Goal: Find specific fact: Find specific fact

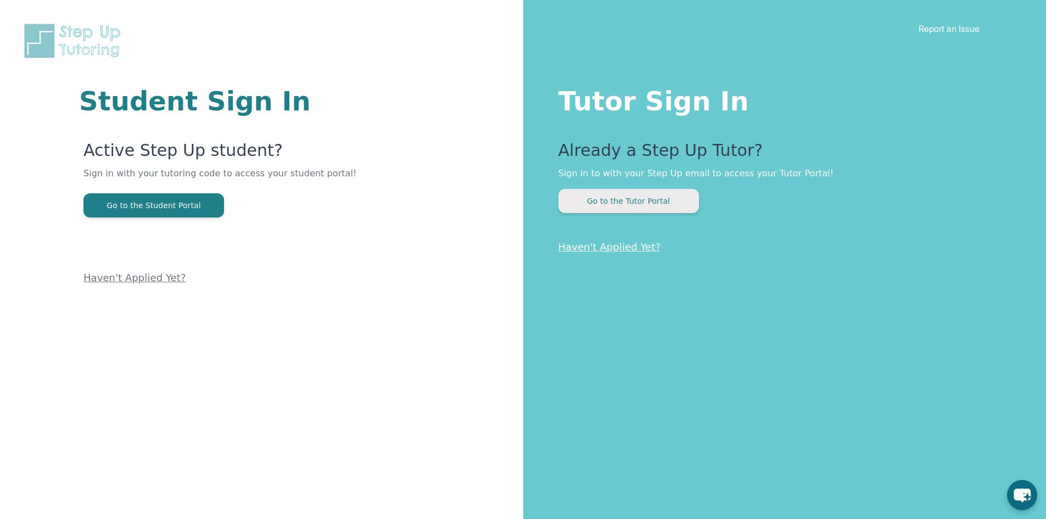
click at [590, 204] on button "Go to the Tutor Portal" at bounding box center [629, 201] width 141 height 24
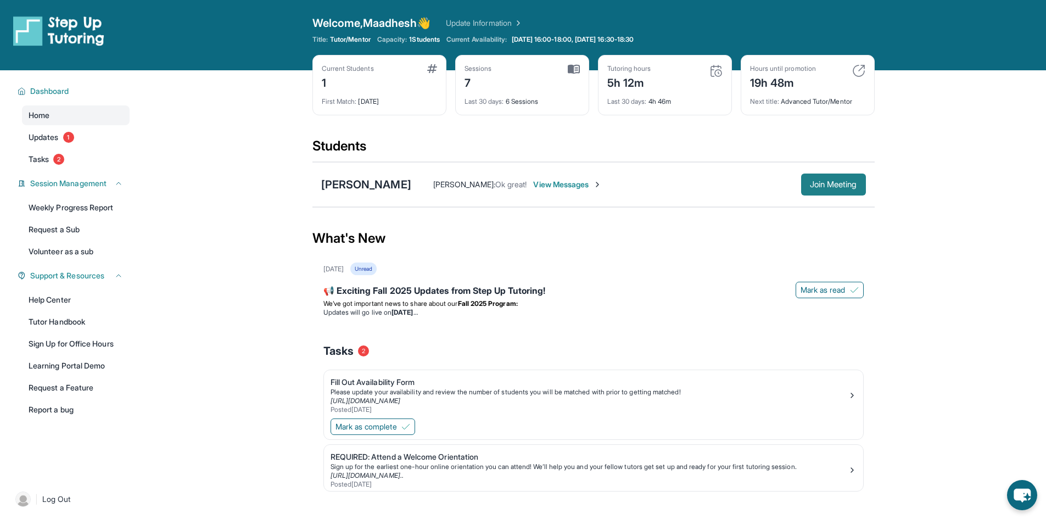
click at [810, 185] on span "Join Meeting" at bounding box center [833, 184] width 47 height 7
click at [810, 177] on button "Join Meeting" at bounding box center [833, 185] width 65 height 22
click at [854, 190] on button "Join Meeting" at bounding box center [833, 185] width 65 height 22
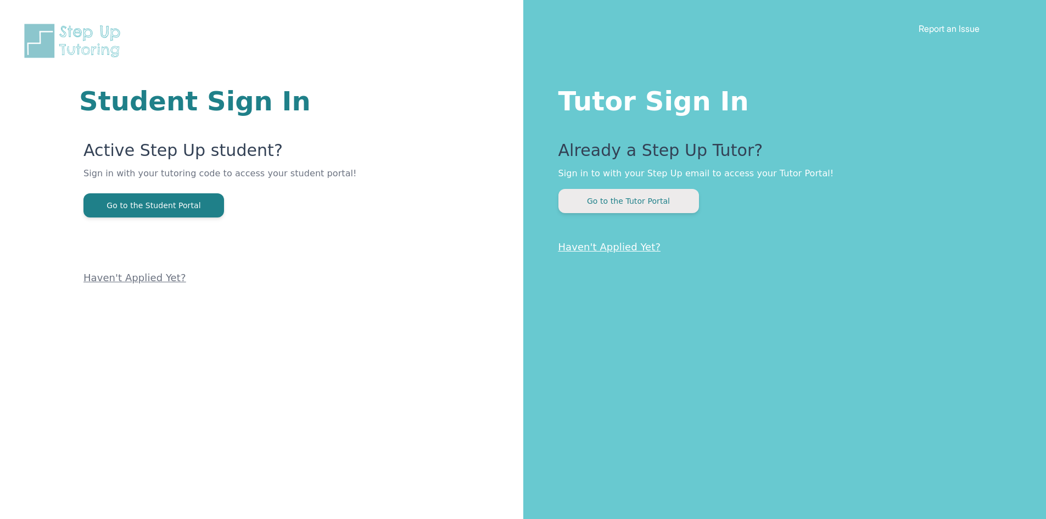
click at [620, 204] on button "Go to the Tutor Portal" at bounding box center [629, 201] width 141 height 24
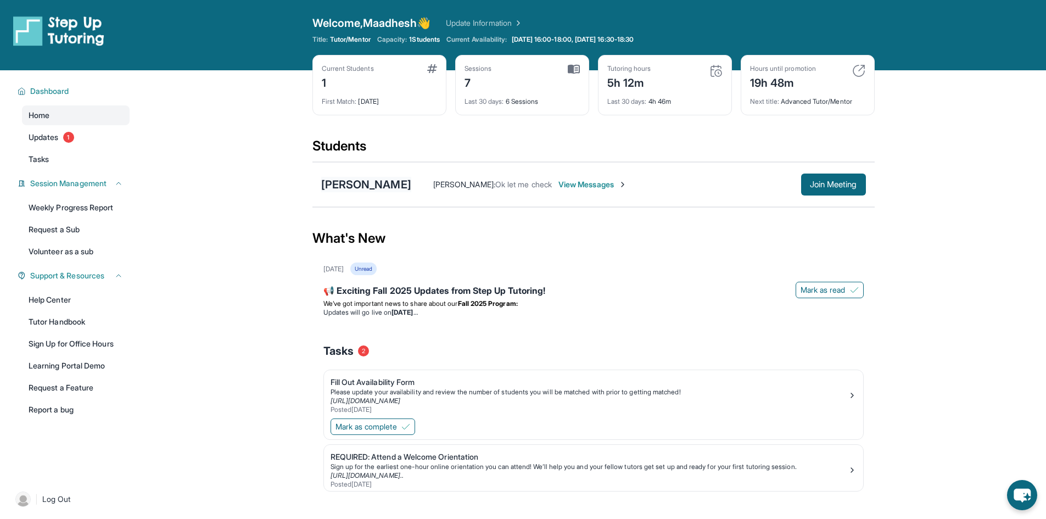
click at [383, 190] on div "[PERSON_NAME]" at bounding box center [366, 184] width 90 height 15
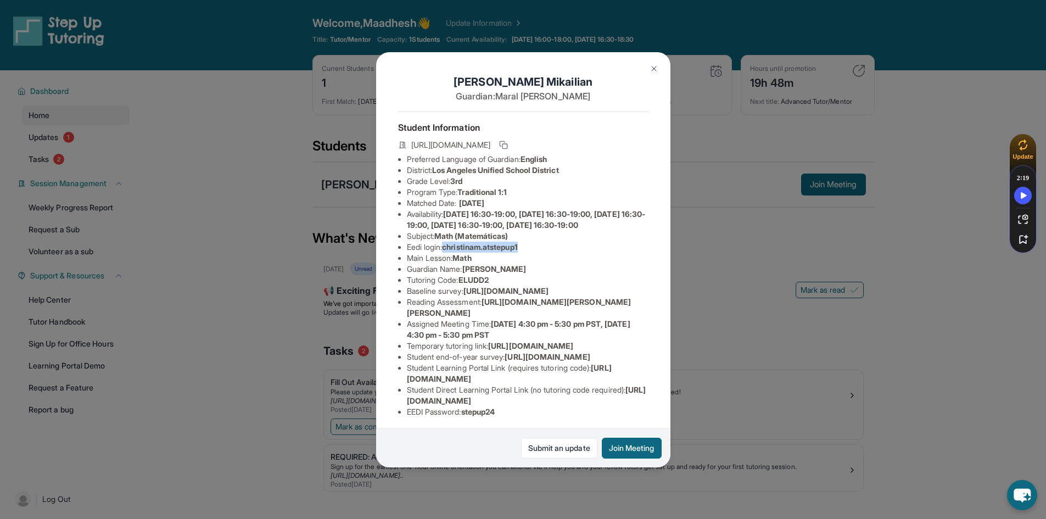
drag, startPoint x: 536, startPoint y: 262, endPoint x: 574, endPoint y: 261, distance: 38.5
click at [574, 253] on li "Eedi login : [PERSON_NAME].atstepup1" at bounding box center [528, 247] width 242 height 11
copy span "christinam.atstepup1"
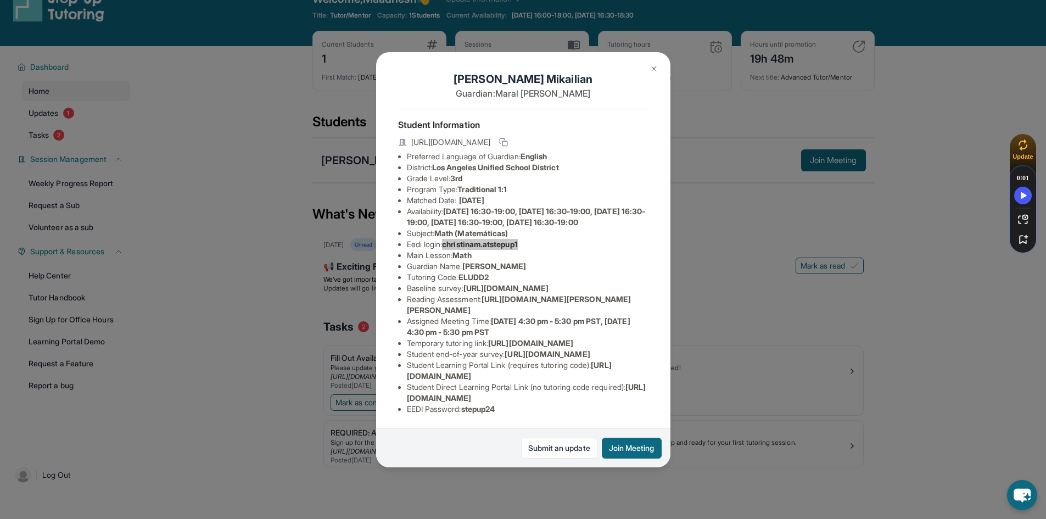
scroll to position [70, 0]
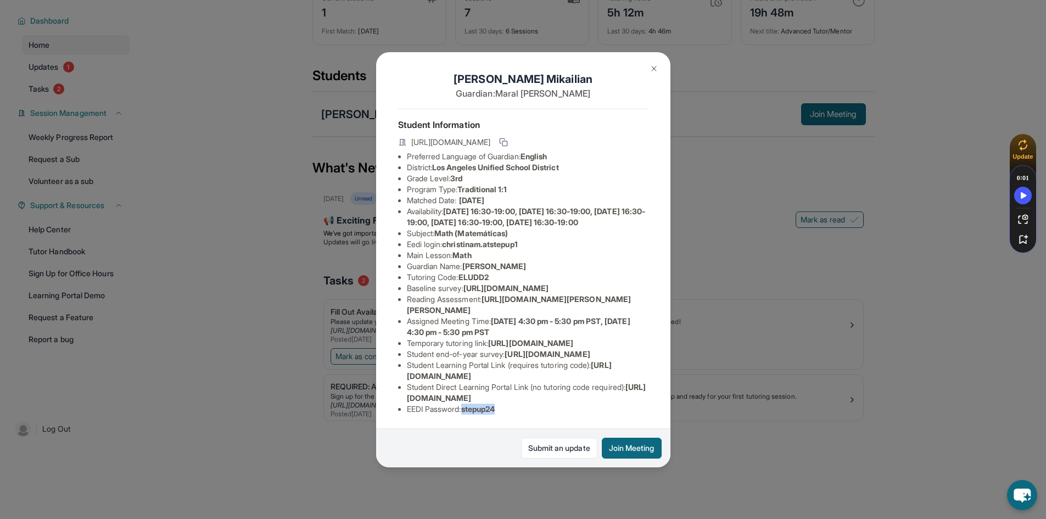
drag, startPoint x: 469, startPoint y: 402, endPoint x: 932, endPoint y: 301, distance: 473.5
click at [620, 404] on li "EEDI Password : stepup24" at bounding box center [528, 409] width 242 height 11
copy span "stepup24"
